Goal: Navigation & Orientation: Find specific page/section

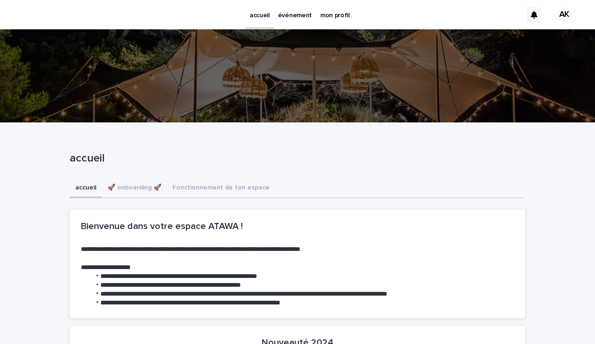
click at [294, 16] on p "événement" at bounding box center [295, 10] width 34 height 20
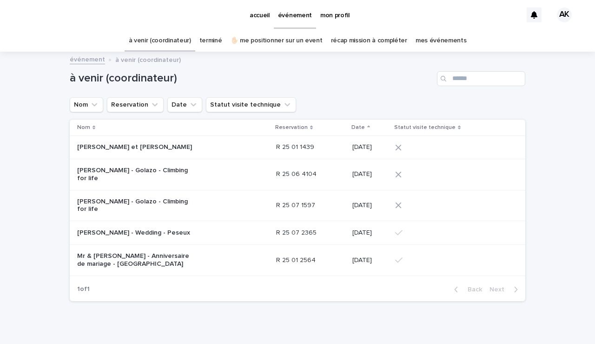
click at [164, 237] on p "[PERSON_NAME] - Wedding - Peseux" at bounding box center [135, 233] width 116 height 8
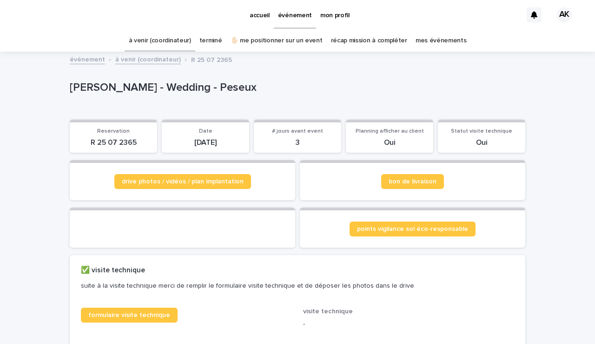
click at [339, 17] on p "mon profil" at bounding box center [334, 10] width 29 height 20
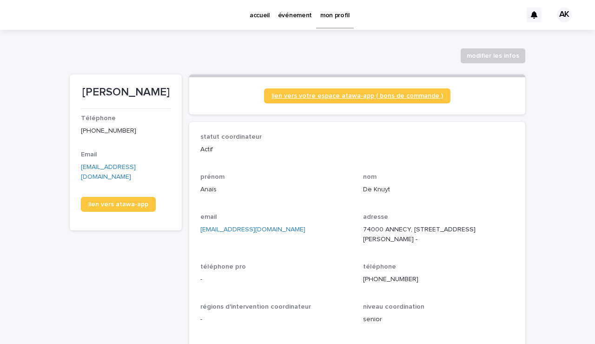
click at [413, 92] on link "lien vers votre espace atawa-app ( bons de commande )" at bounding box center [357, 95] width 186 height 15
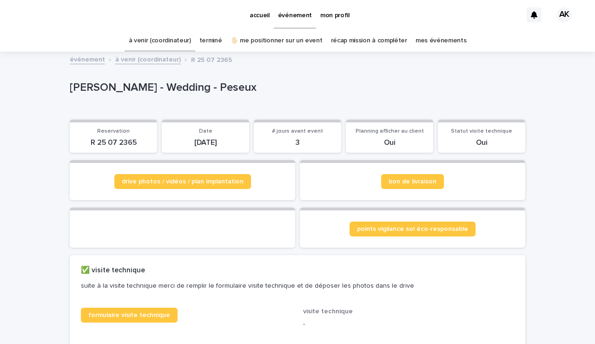
scroll to position [30, 0]
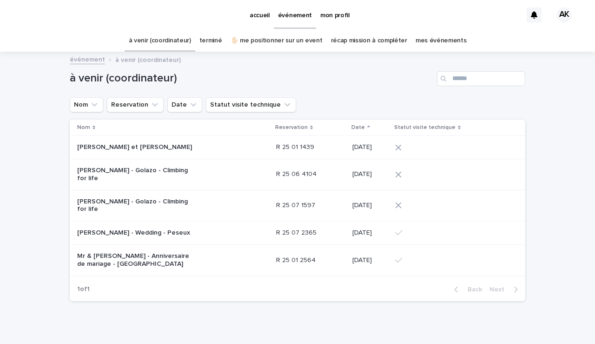
click at [128, 176] on p "[PERSON_NAME] - Golazo - Climbing for life" at bounding box center [135, 174] width 116 height 16
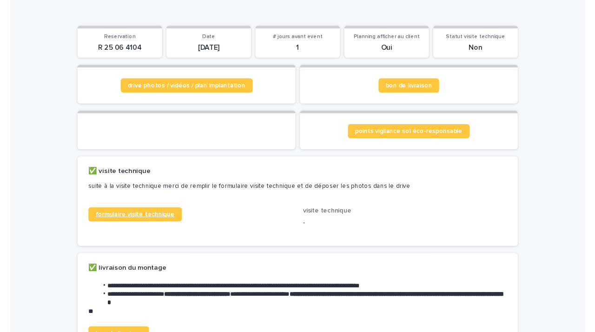
scroll to position [94, 0]
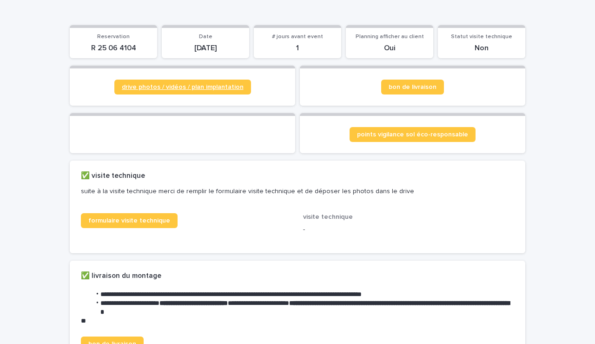
click at [149, 84] on span "drive photos / vidéos / plan implantation" at bounding box center [183, 87] width 122 height 7
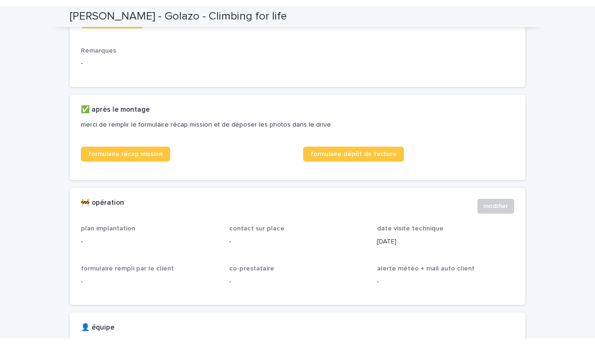
scroll to position [423, 0]
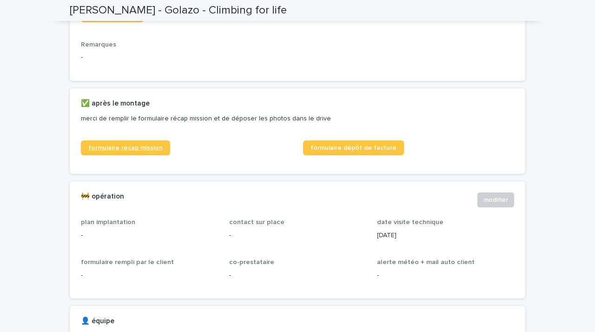
click at [137, 155] on link "formulaire récap mission" at bounding box center [125, 147] width 89 height 15
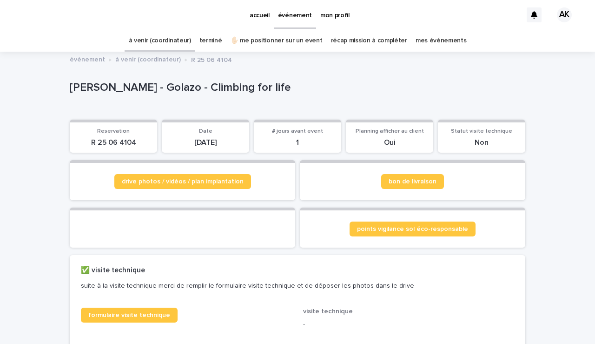
scroll to position [0, 0]
click at [331, 18] on p "mon profil" at bounding box center [334, 10] width 29 height 20
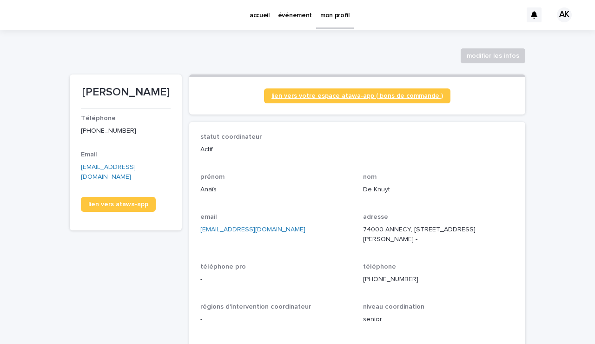
click at [390, 95] on span "lien vers votre espace atawa-app ( bons de commande )" at bounding box center [357, 96] width 172 height 7
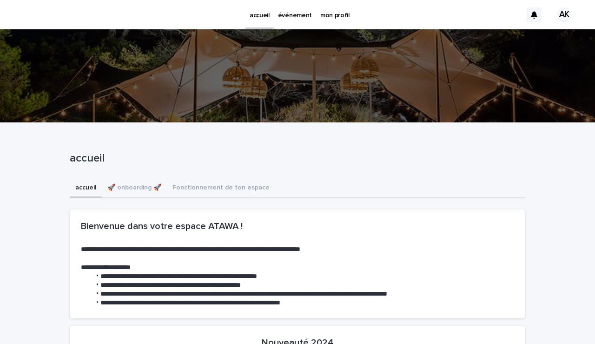
click at [340, 13] on p "mon profil" at bounding box center [334, 10] width 29 height 20
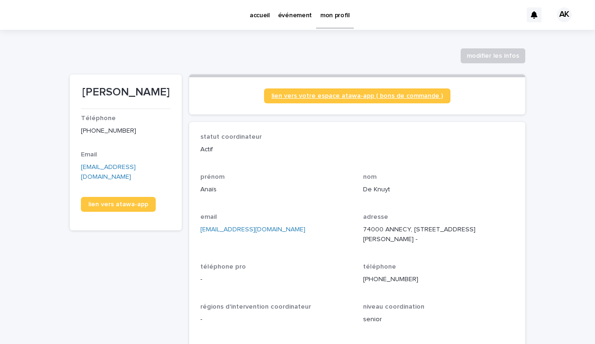
click at [425, 93] on span "lien vers votre espace atawa-app ( bons de commande )" at bounding box center [357, 96] width 172 height 7
